Goal: Information Seeking & Learning: Learn about a topic

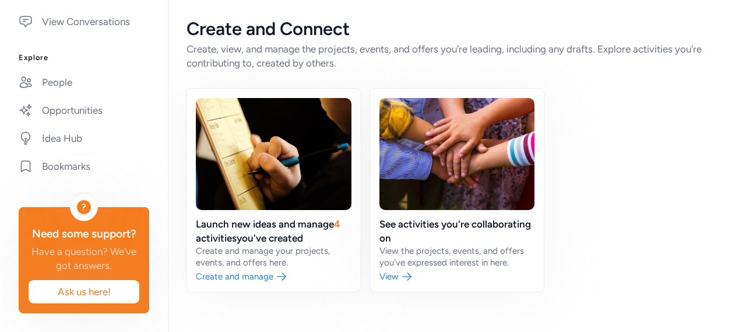
scroll to position [429, 0]
click at [89, 101] on link "Opportunities" at bounding box center [83, 110] width 149 height 26
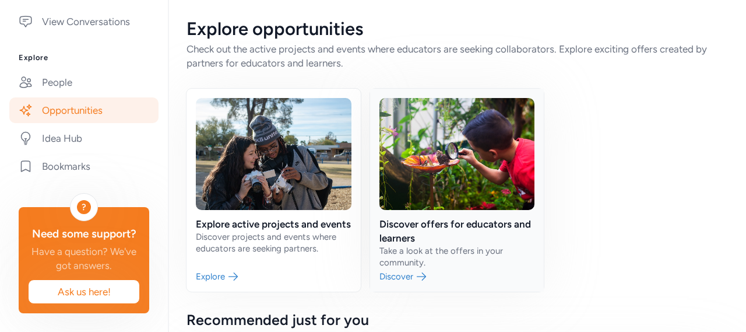
click at [431, 224] on link at bounding box center [457, 190] width 174 height 203
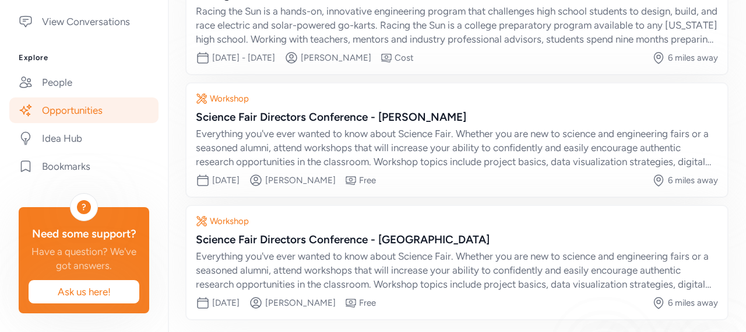
scroll to position [338, 0]
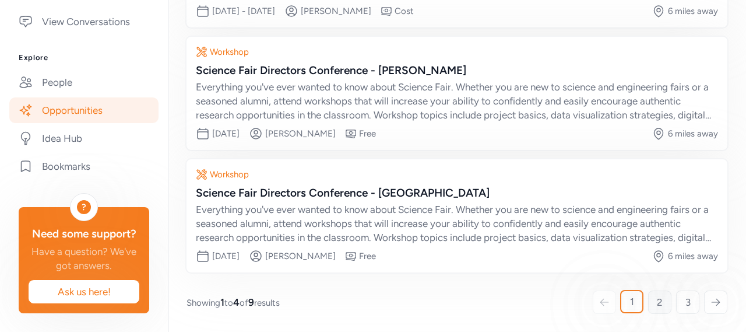
click at [657, 305] on span "2" at bounding box center [660, 302] width 6 height 14
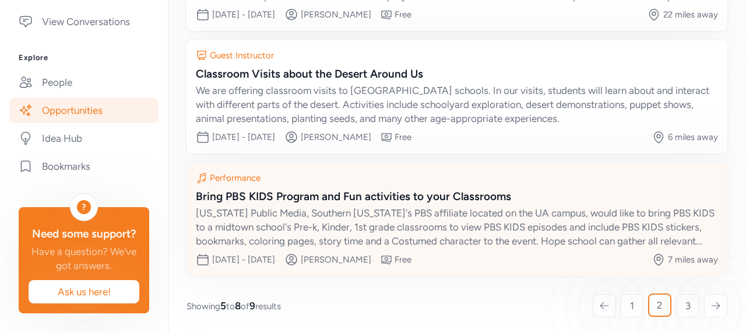
scroll to position [338, 0]
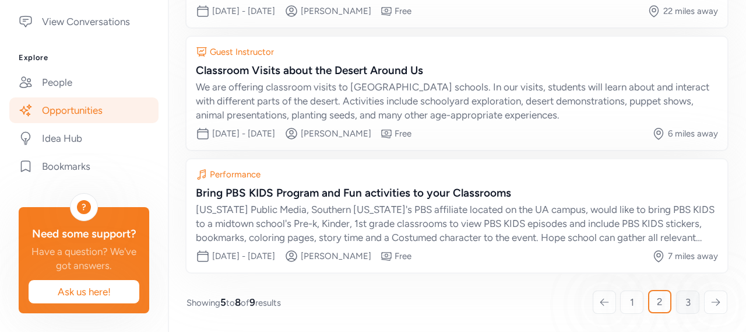
click at [676, 303] on link "3" at bounding box center [687, 301] width 23 height 23
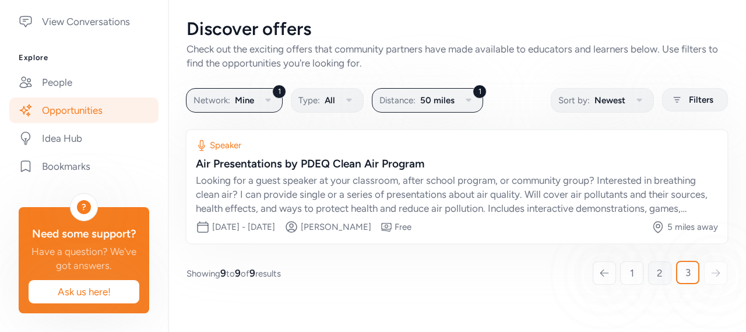
click at [660, 279] on span "2" at bounding box center [660, 273] width 6 height 14
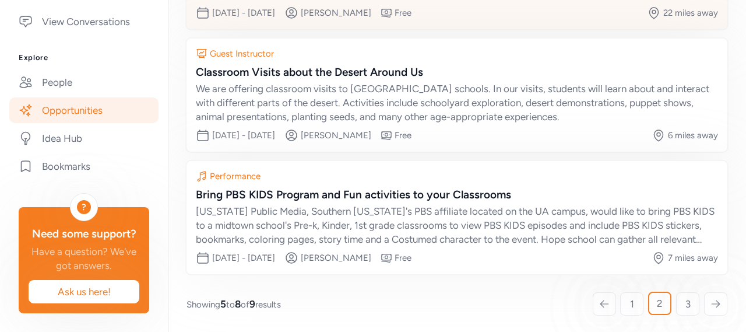
scroll to position [338, 0]
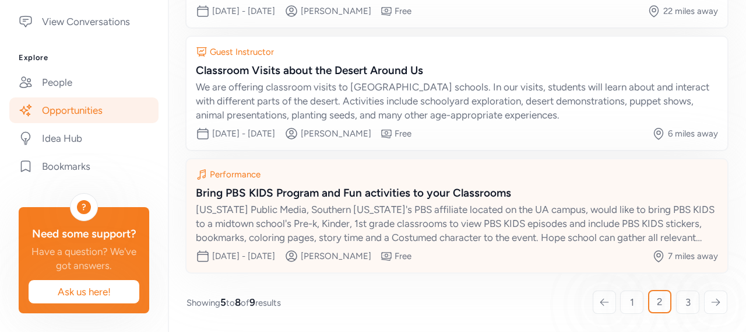
click at [415, 196] on div "Bring PBS KIDS Program and Fun activities to your Classrooms" at bounding box center [457, 193] width 522 height 16
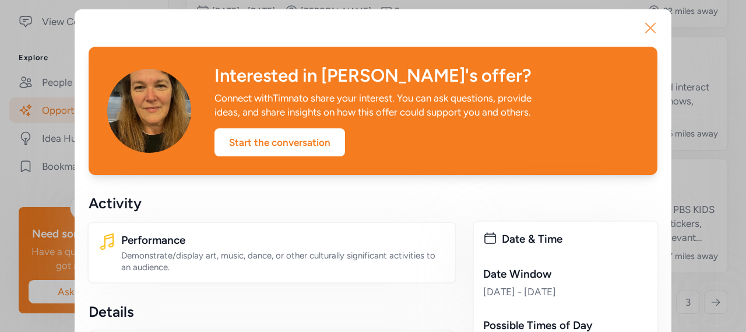
click at [645, 26] on icon "button" at bounding box center [650, 28] width 19 height 19
